Goal: Task Accomplishment & Management: Use online tool/utility

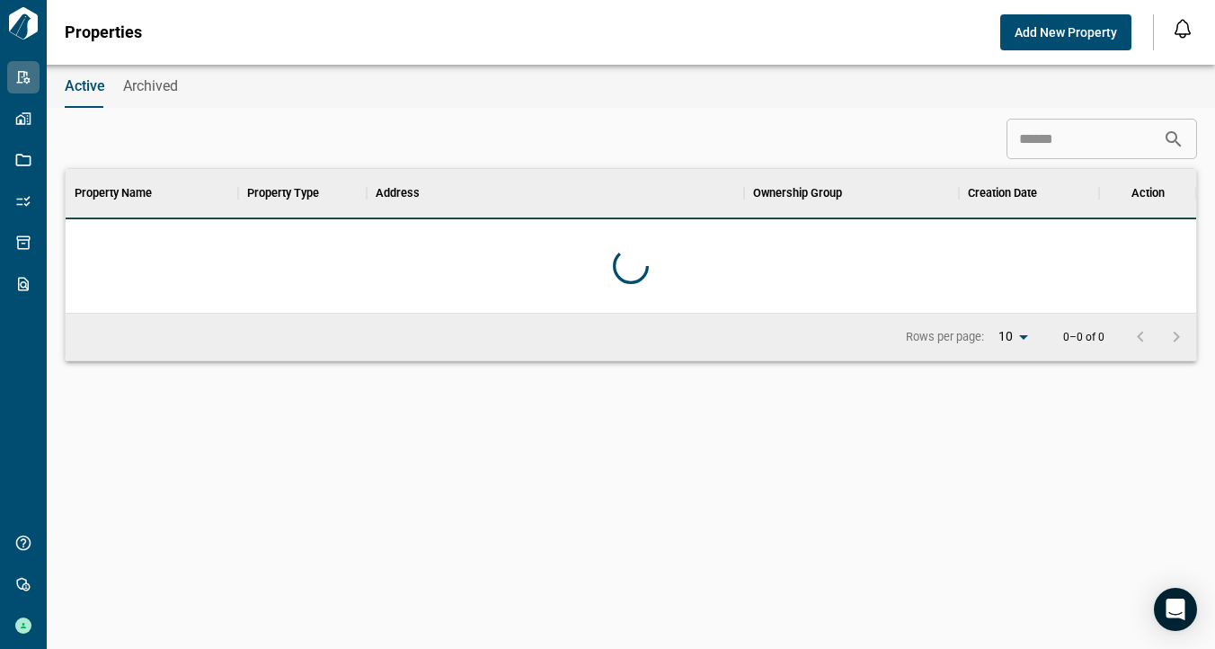
scroll to position [130, 1124]
click at [1059, 34] on span "Add New Property" at bounding box center [1066, 32] width 102 height 18
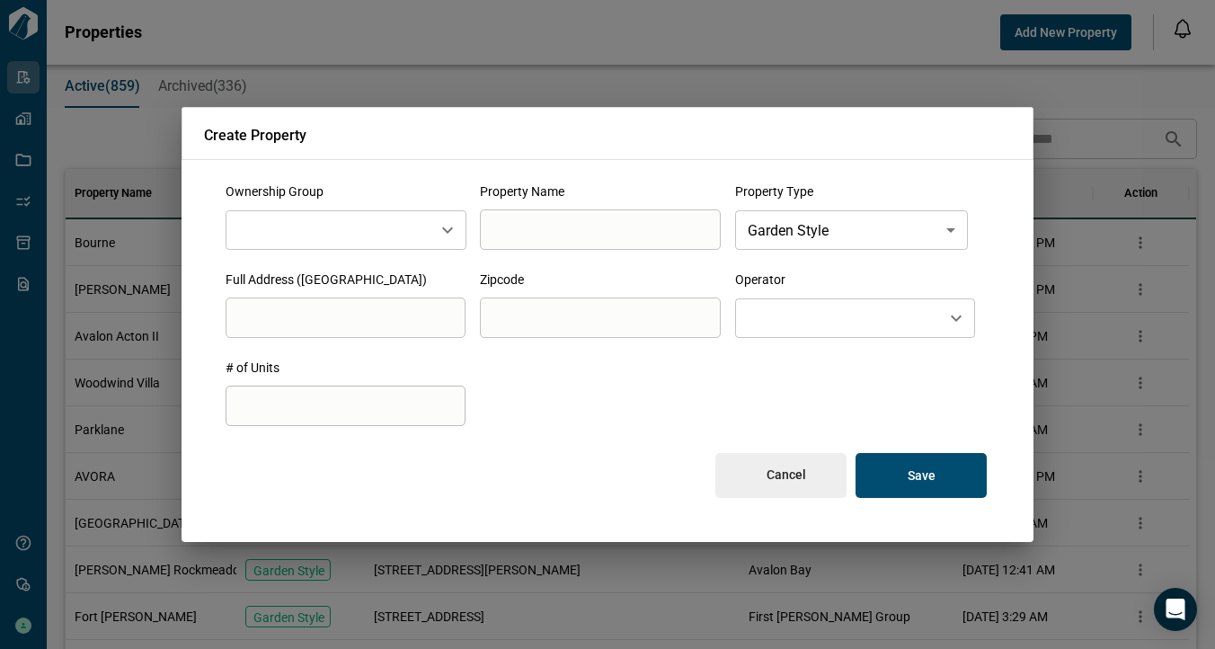
scroll to position [14, 8]
click at [773, 484] on button "Cancel" at bounding box center [780, 475] width 131 height 45
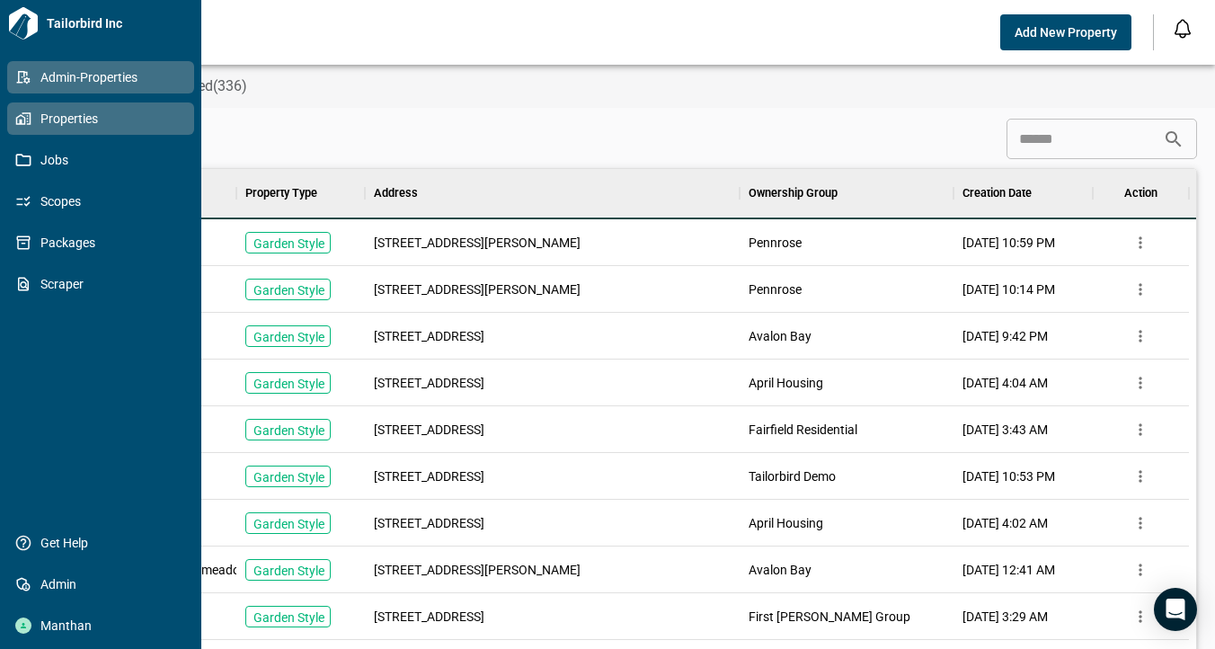
click at [26, 116] on icon at bounding box center [23, 119] width 16 height 16
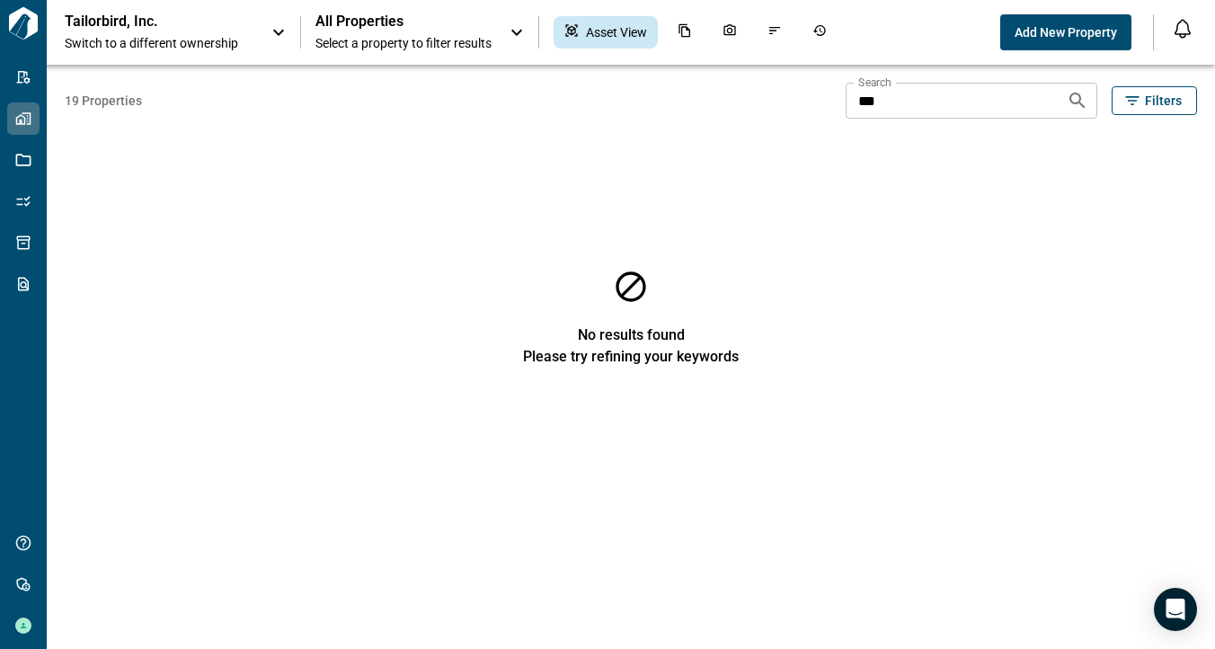
click at [413, 29] on span "All Properties" at bounding box center [403, 22] width 176 height 18
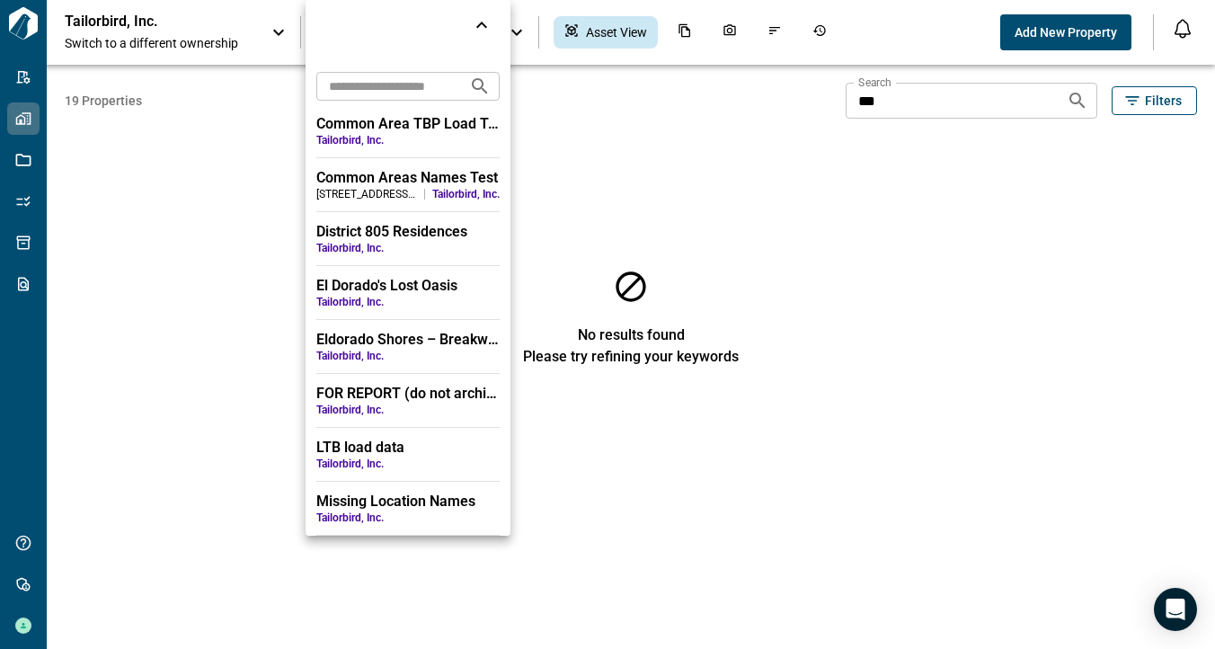
click at [411, 303] on span "Tailorbird, Inc." at bounding box center [407, 302] width 183 height 14
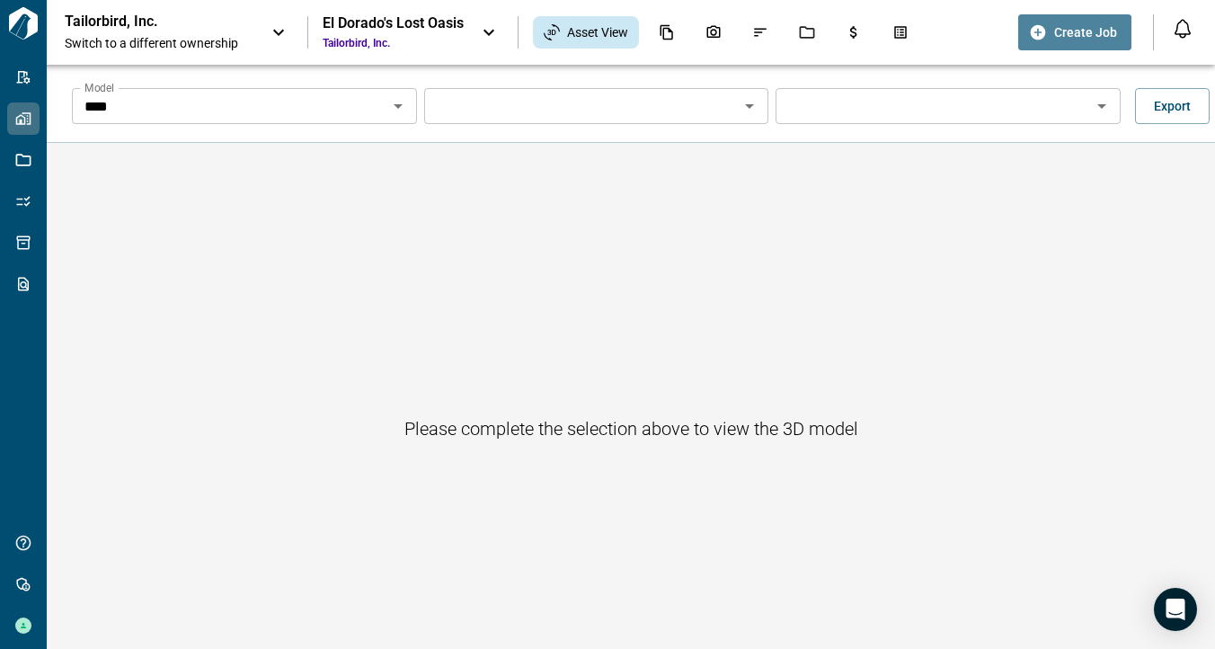
click at [1045, 43] on button "Create Job" at bounding box center [1074, 32] width 113 height 36
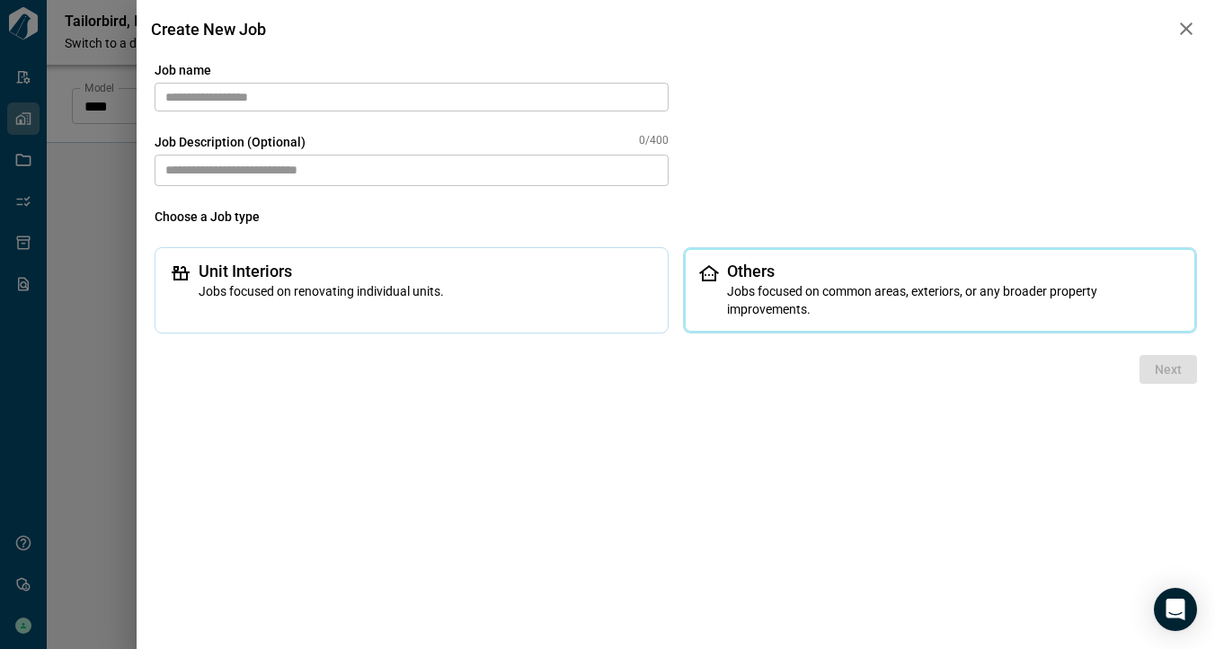
click at [827, 312] on span "Jobs focused on common areas, exteriors, or any broader property improvements." at bounding box center [954, 300] width 455 height 36
